Goal: Find specific page/section: Find specific page/section

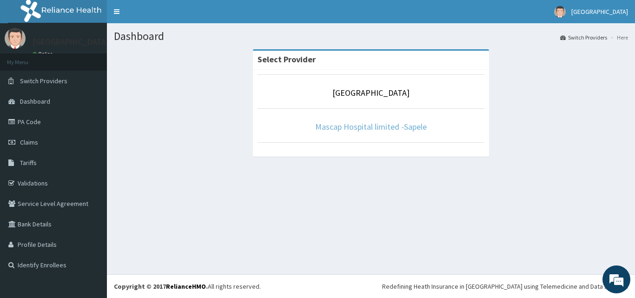
click at [398, 123] on link "Mascap Hospital limited -Sapele" at bounding box center [371, 126] width 112 height 11
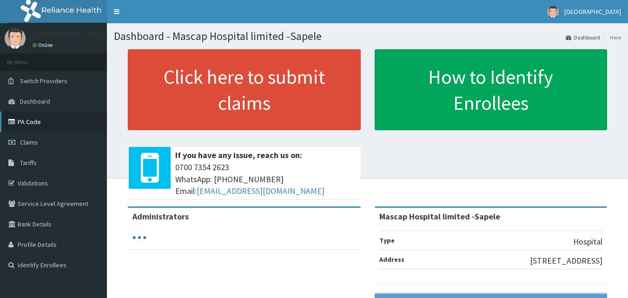
click at [29, 123] on link "PA Code" at bounding box center [53, 122] width 107 height 20
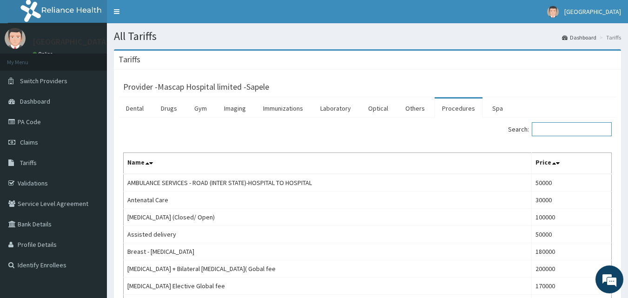
click at [548, 131] on input "Search:" at bounding box center [572, 129] width 80 height 14
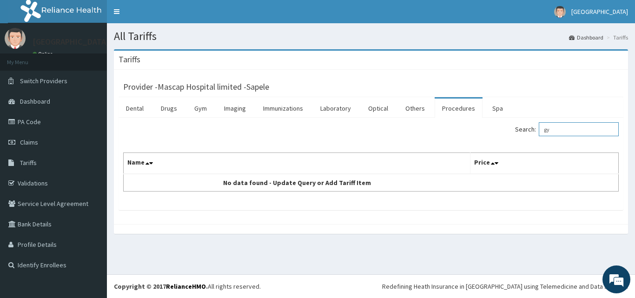
type input "g"
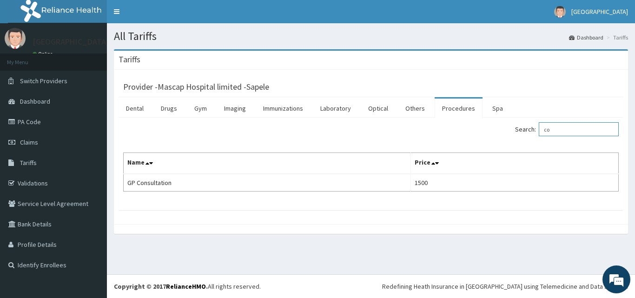
type input "c"
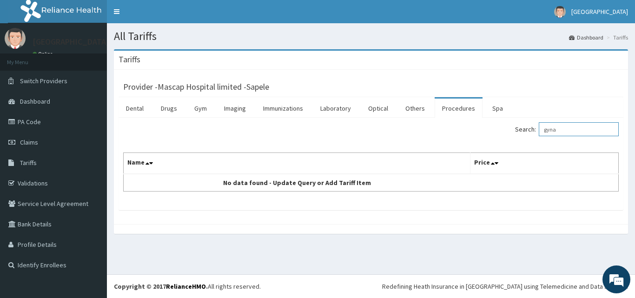
type input "gyna"
